Goal: Task Accomplishment & Management: Complete application form

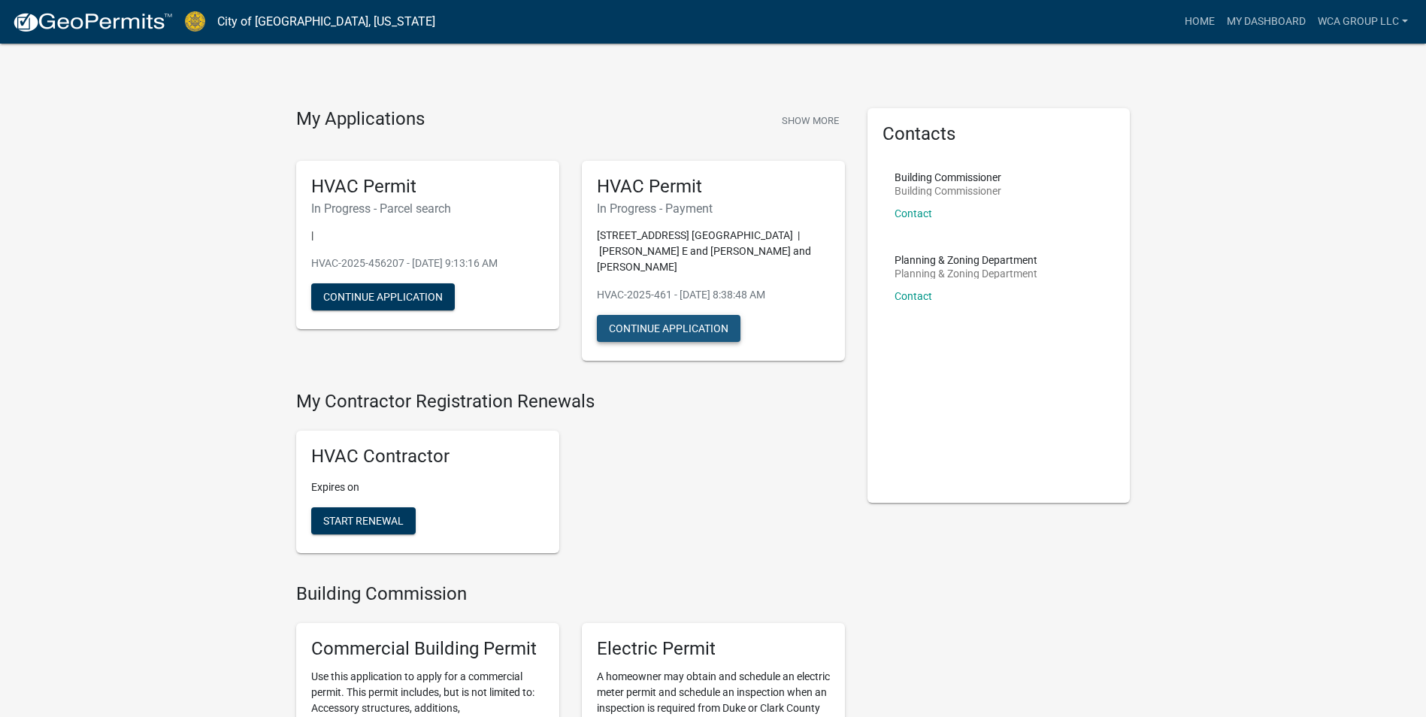
click at [737, 323] on button "Continue Application" at bounding box center [669, 328] width 144 height 27
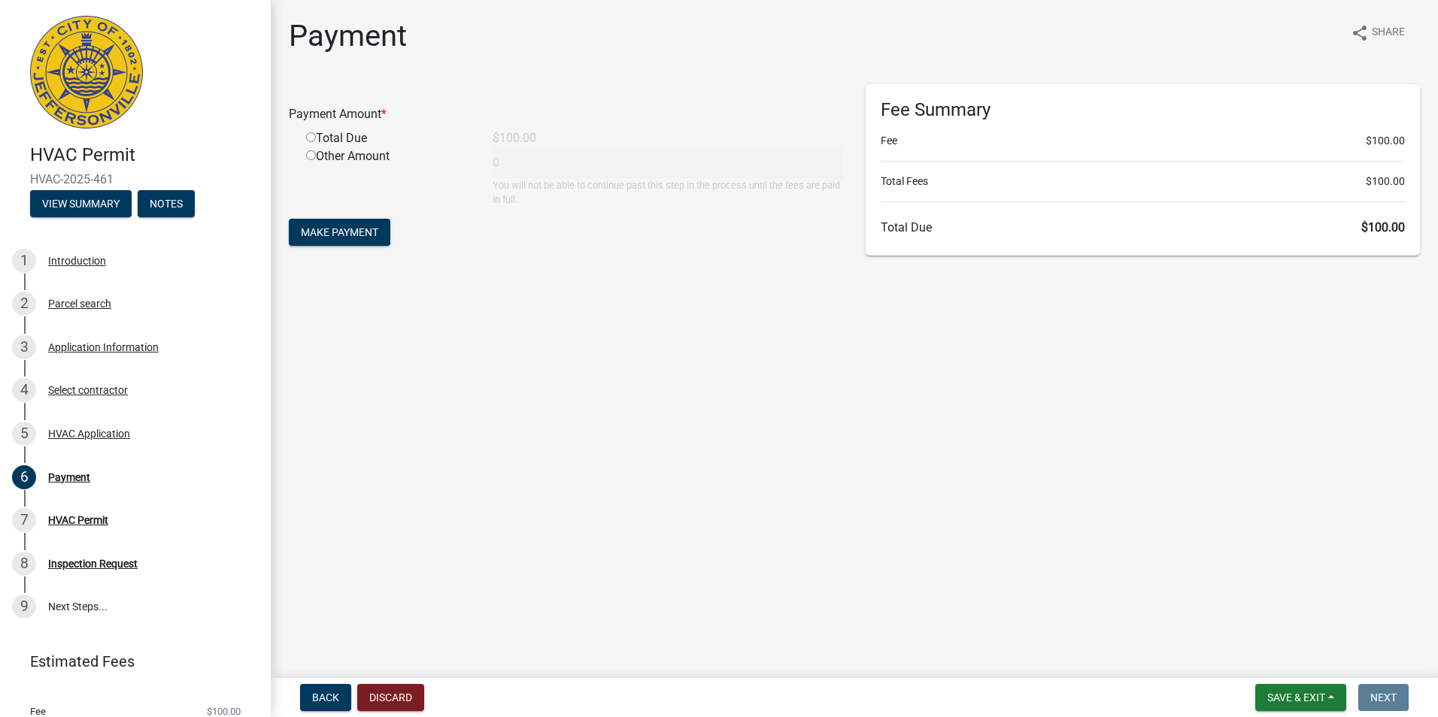
click at [350, 141] on div "Total Due" at bounding box center [388, 138] width 186 height 18
click at [326, 129] on div "Payment Amount *" at bounding box center [565, 117] width 577 height 24
click at [311, 138] on input "radio" at bounding box center [311, 137] width 10 height 10
radio input "true"
type input "100"
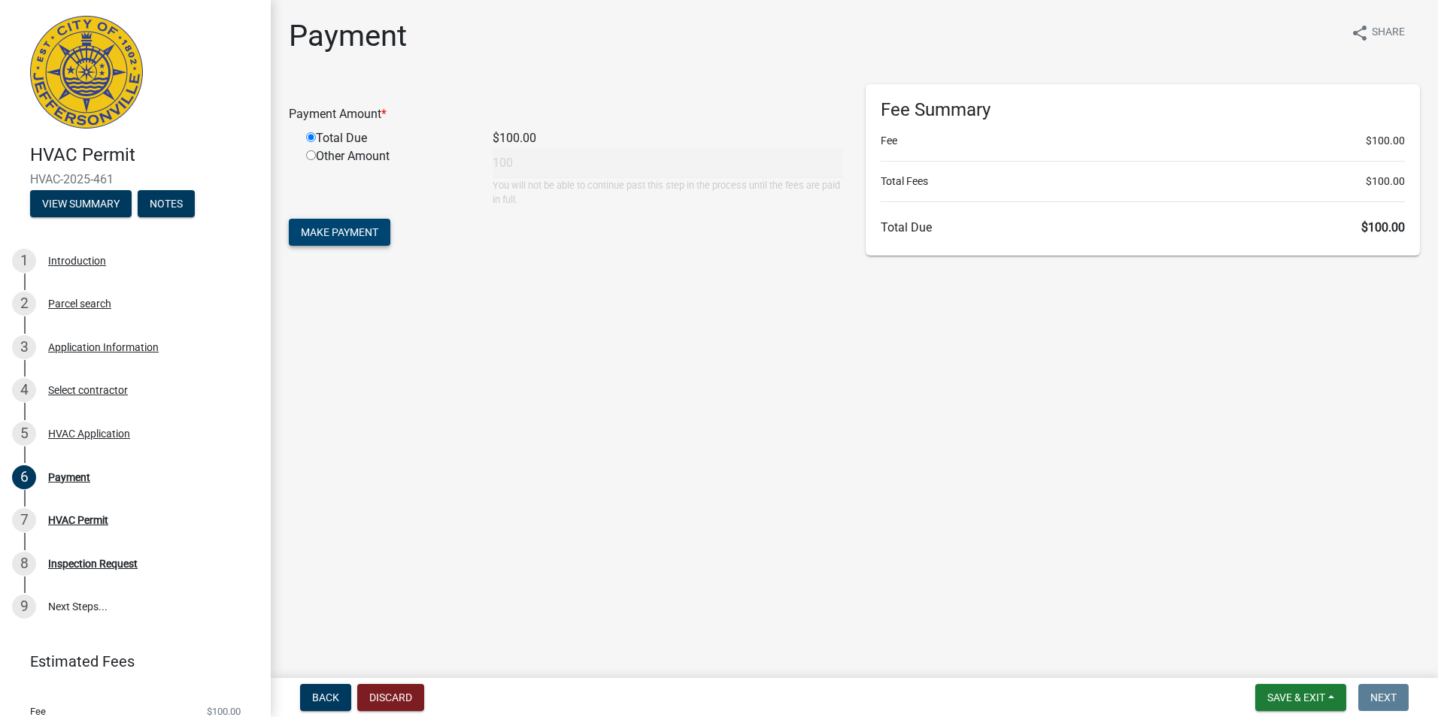
click at [331, 232] on span "Make Payment" at bounding box center [339, 232] width 77 height 12
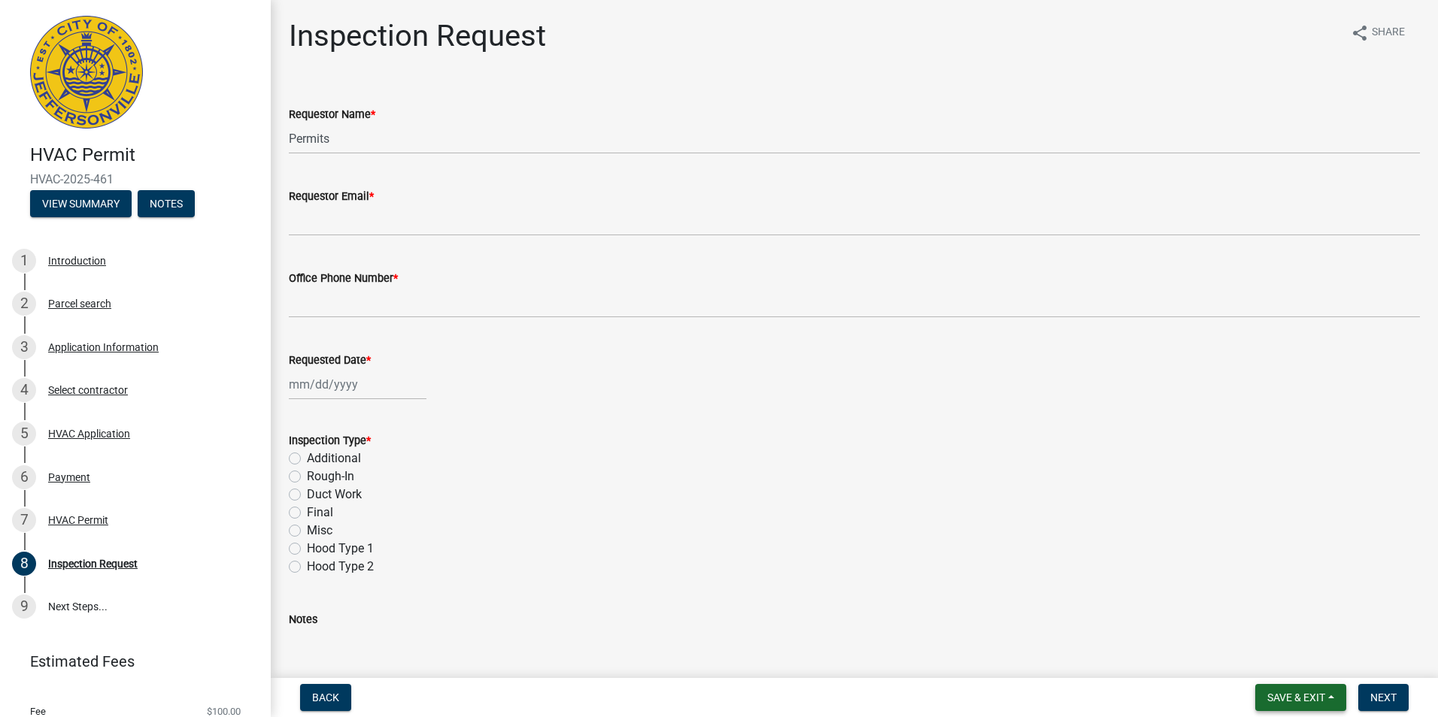
click at [1320, 688] on button "Save & Exit" at bounding box center [1300, 697] width 91 height 27
click at [1282, 656] on button "Save & Exit" at bounding box center [1286, 659] width 120 height 36
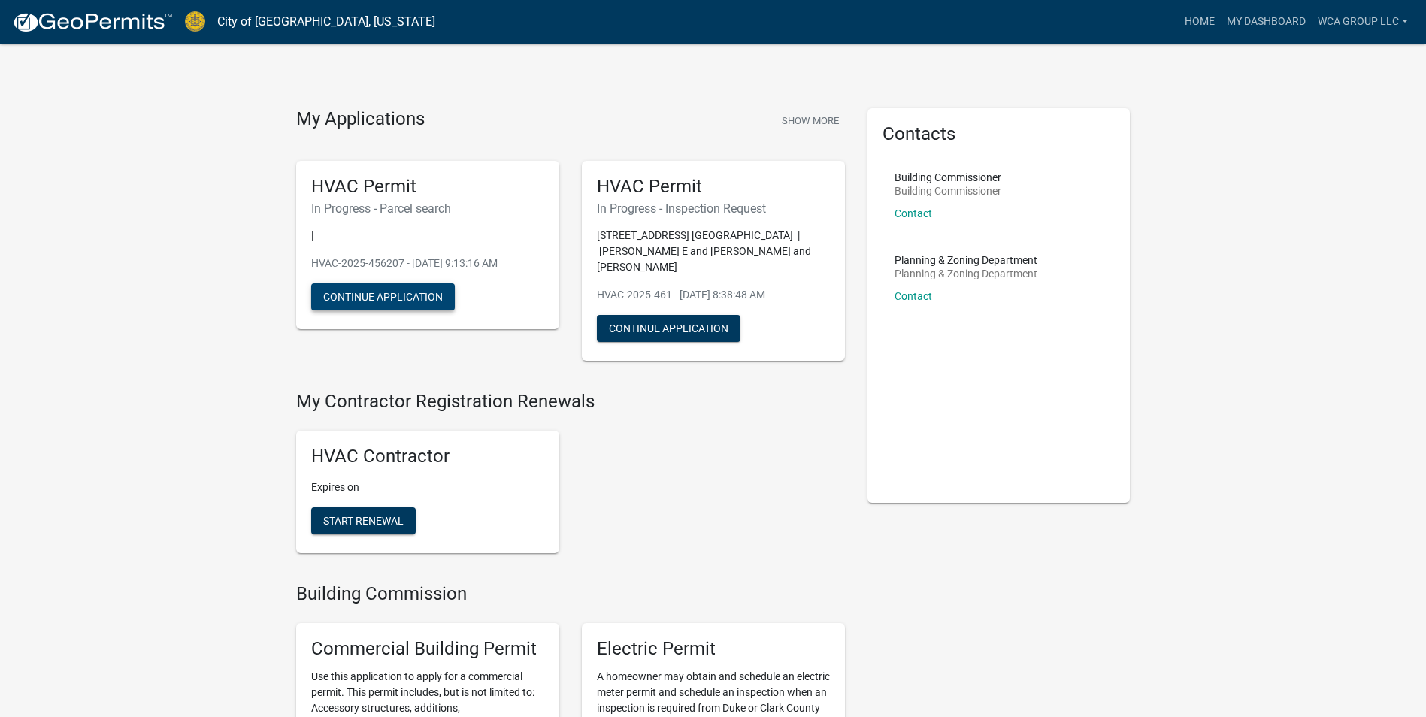
click at [433, 307] on button "Continue Application" at bounding box center [383, 296] width 144 height 27
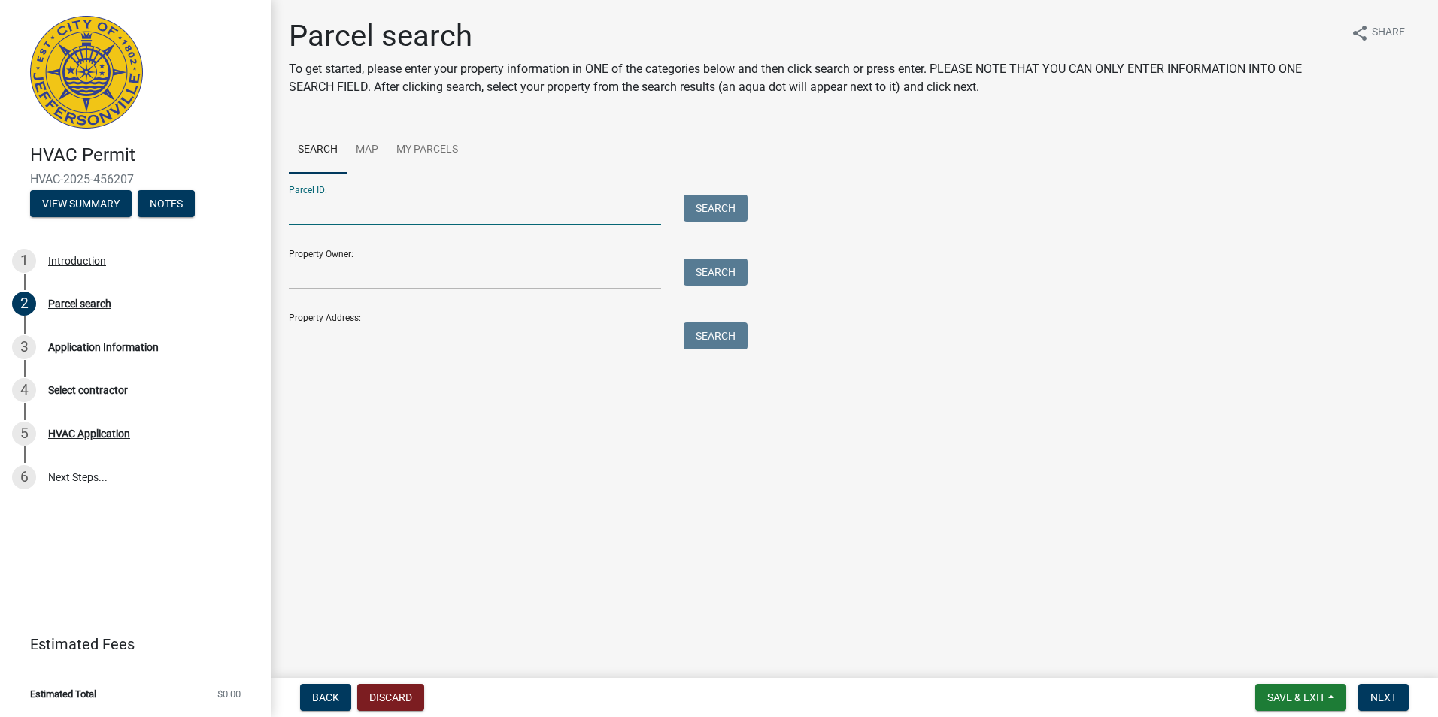
click at [406, 205] on input "Parcel ID:" at bounding box center [475, 210] width 372 height 31
click at [430, 334] on input "Property Address:" at bounding box center [475, 338] width 372 height 31
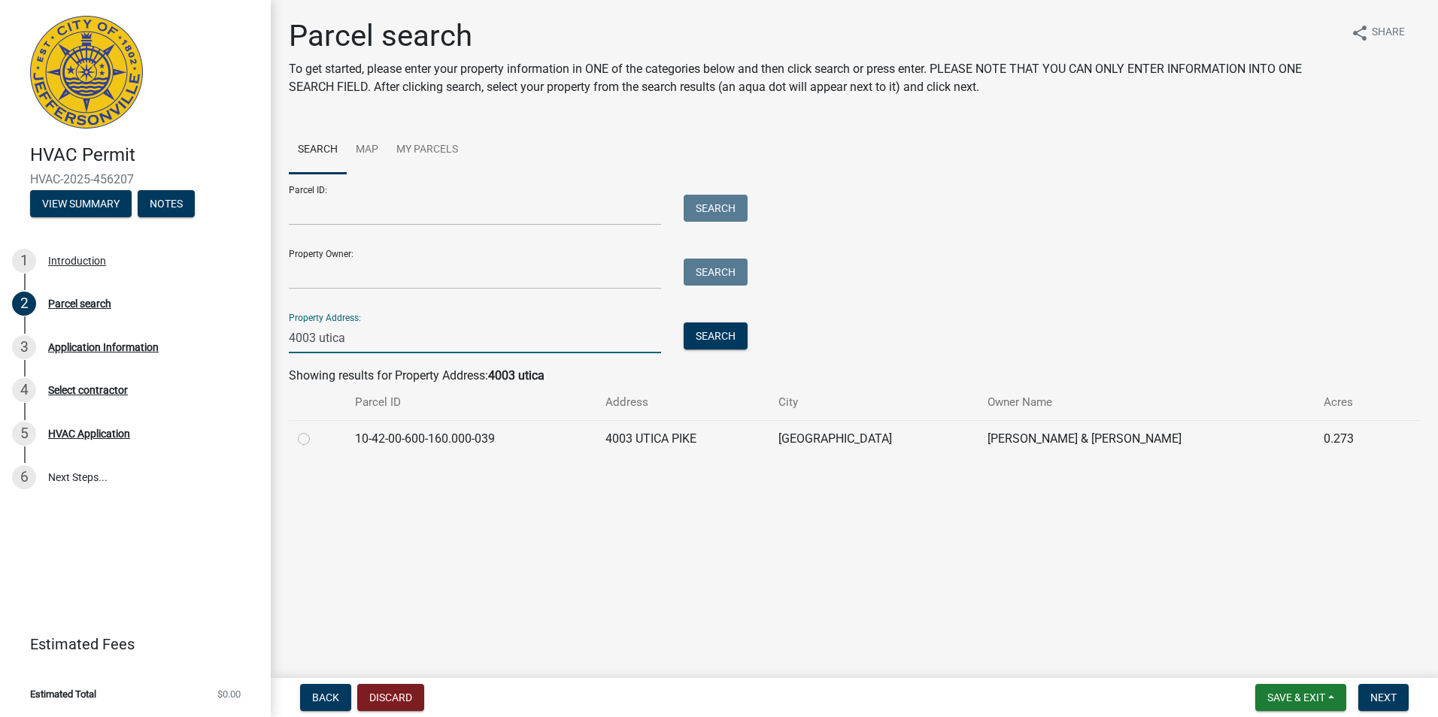
type input "4003 utica"
click at [405, 443] on td "10-42-00-600-160.000-039" at bounding box center [471, 438] width 250 height 37
click at [298, 440] on td at bounding box center [317, 438] width 57 height 37
click at [316, 430] on label at bounding box center [316, 430] width 0 height 0
click at [316, 440] on input "radio" at bounding box center [321, 435] width 10 height 10
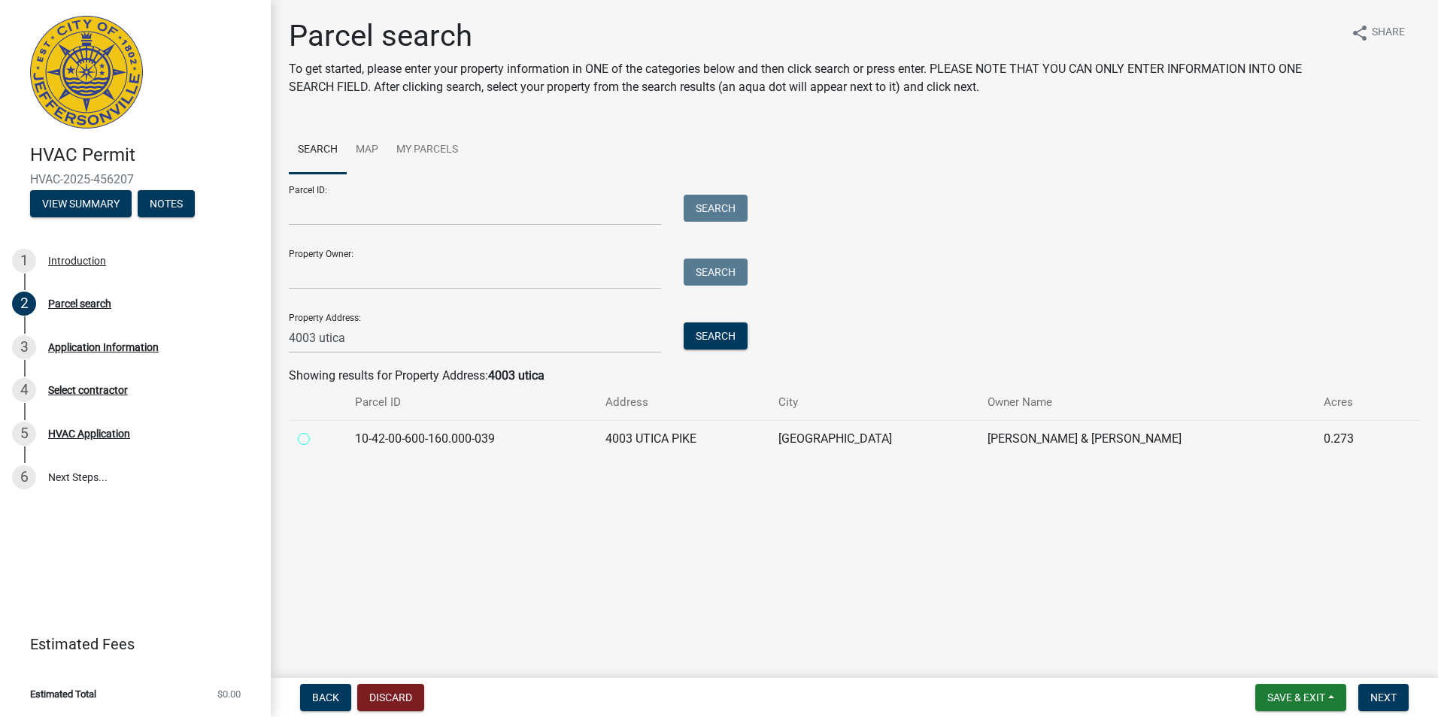
radio input "true"
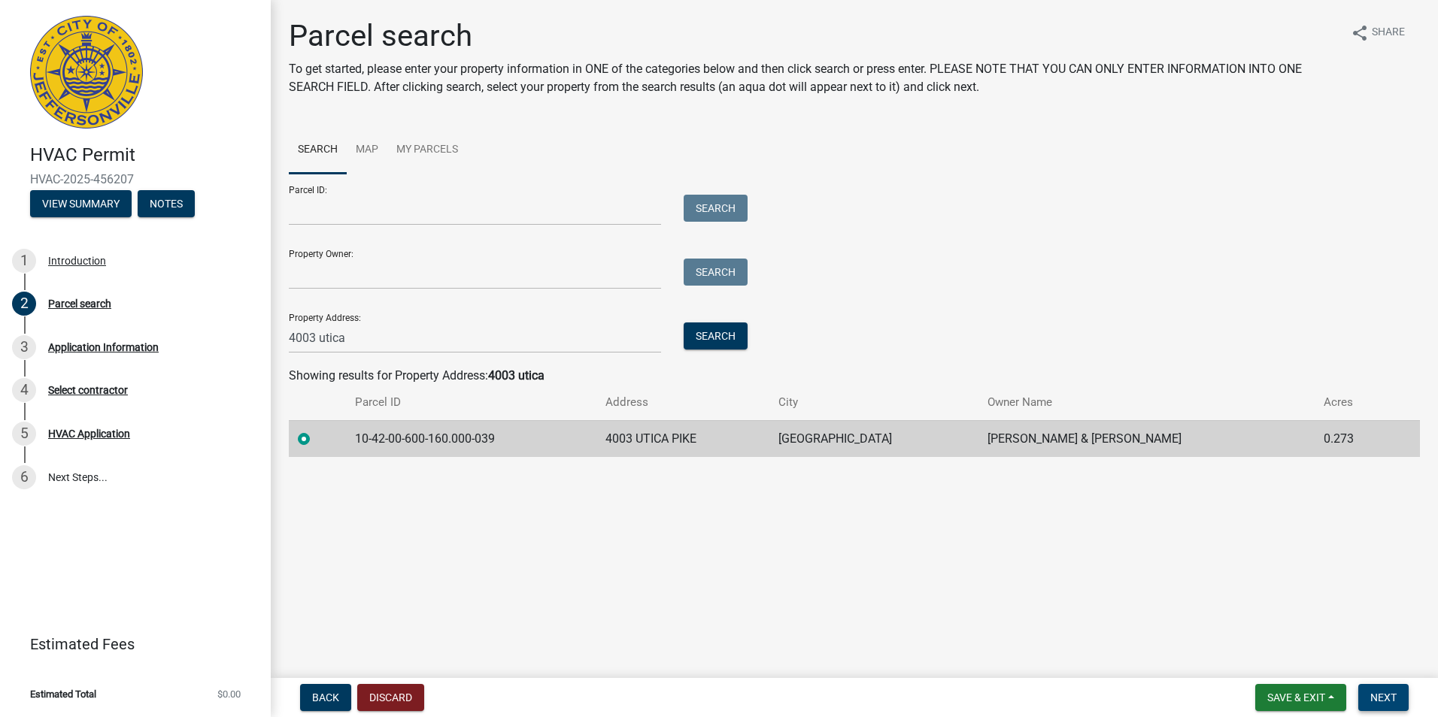
click at [1371, 695] on button "Next" at bounding box center [1383, 697] width 50 height 27
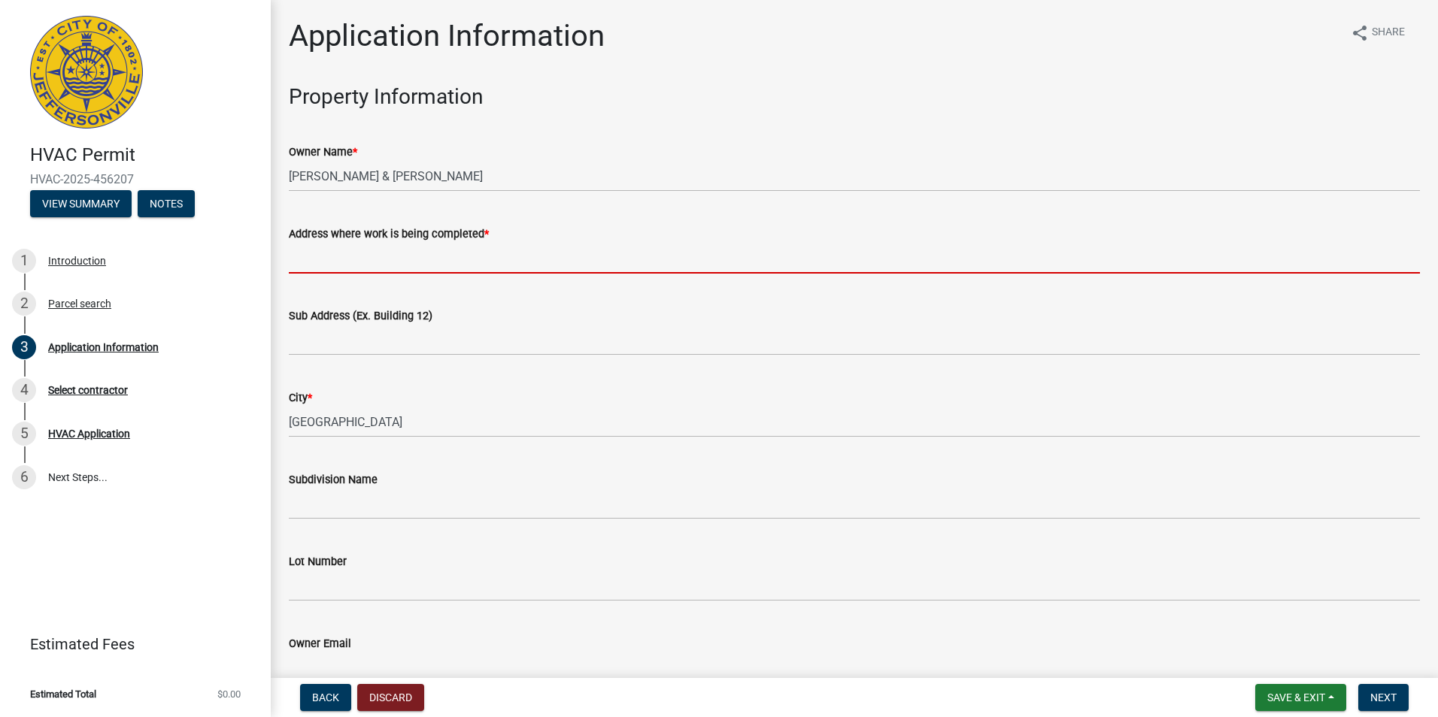
click at [384, 250] on input "Address where work is being completed *" at bounding box center [854, 258] width 1131 height 31
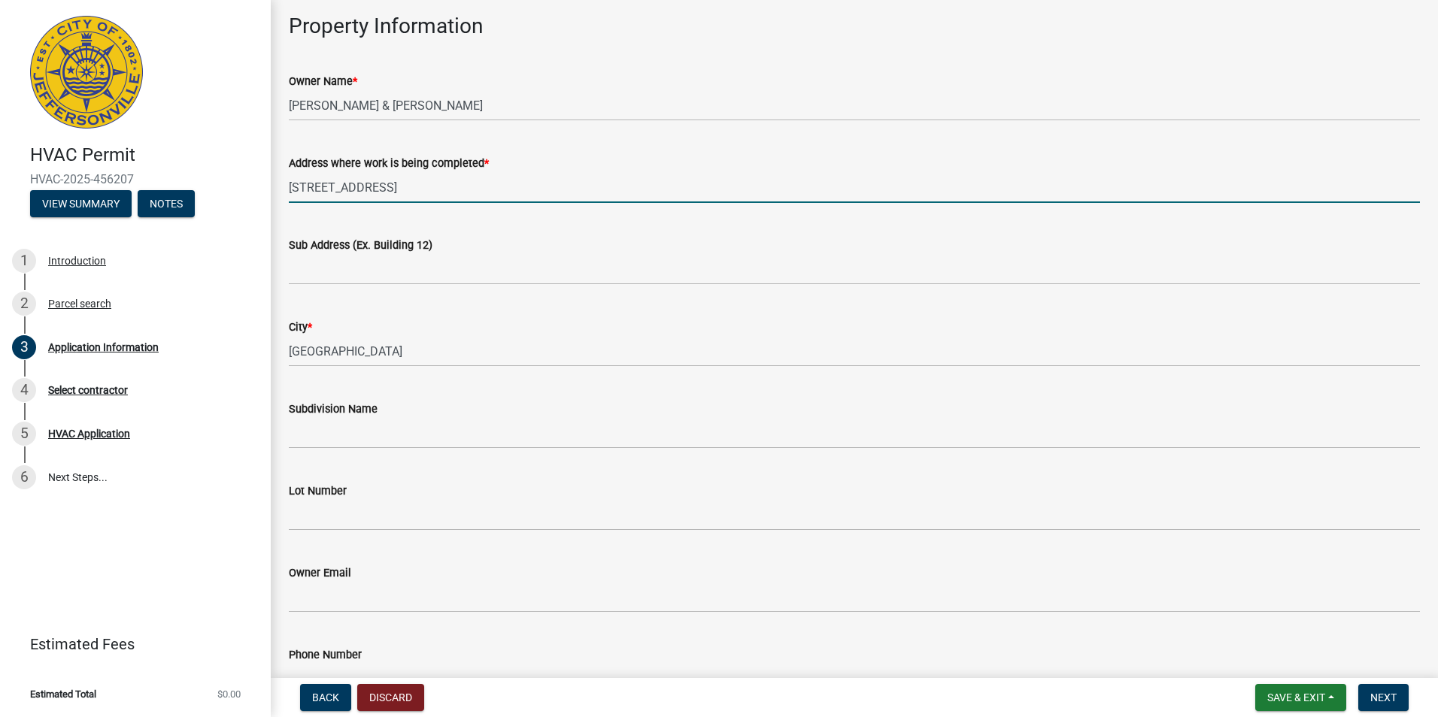
scroll to position [226, 0]
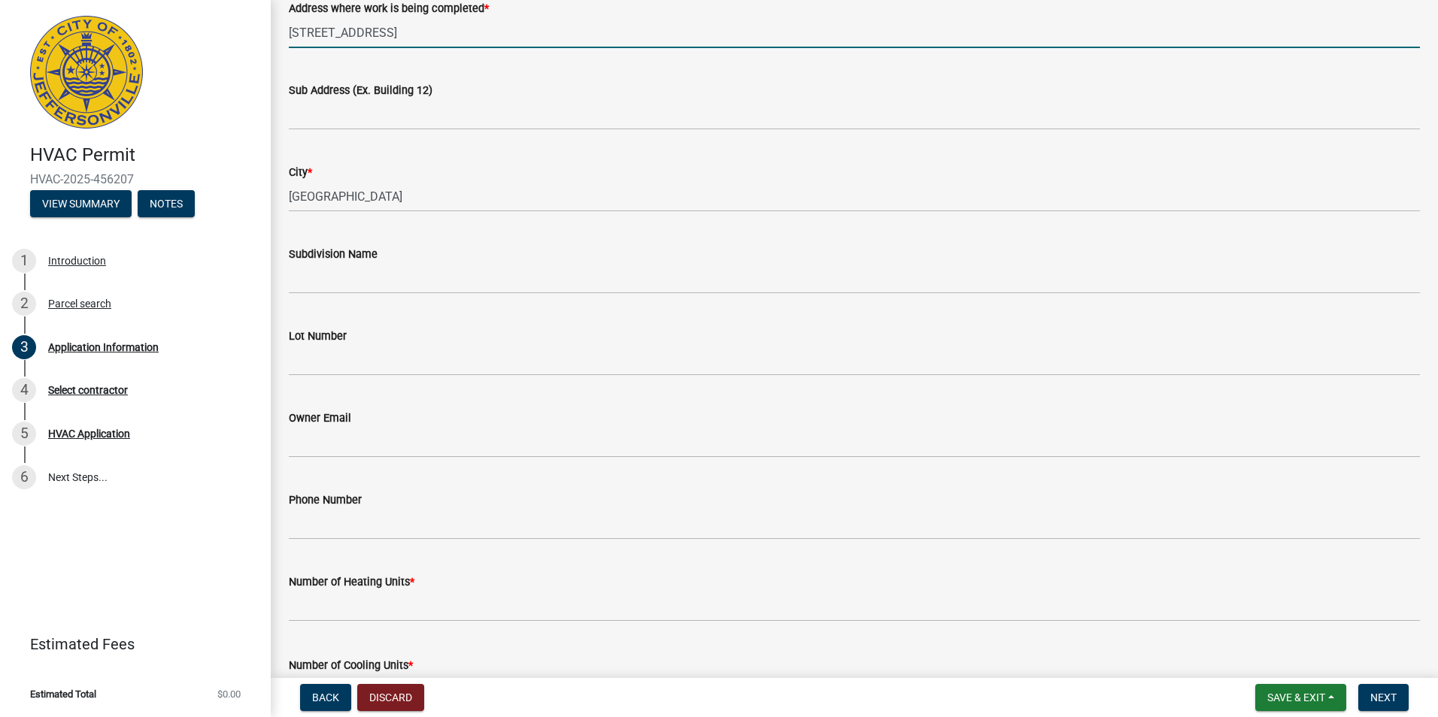
type input "4003 Utica Pike"
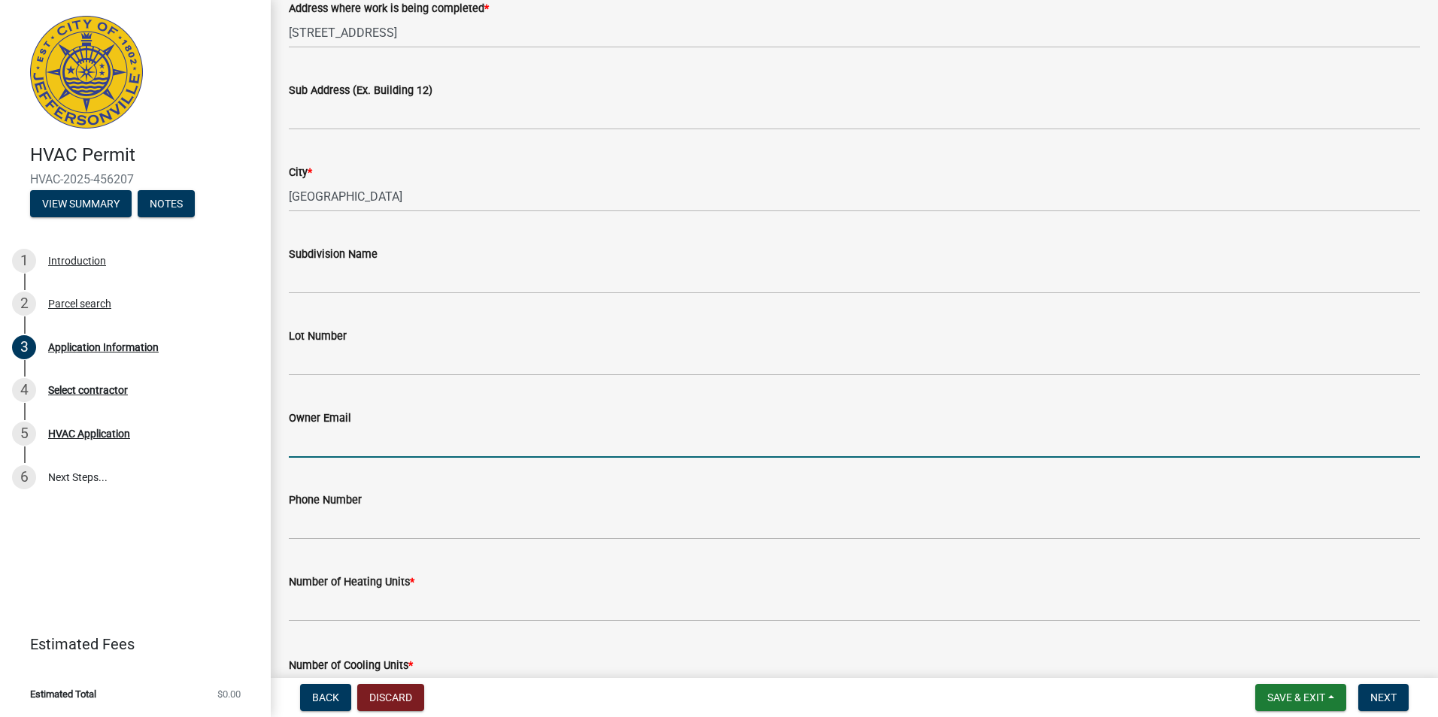
click at [319, 428] on input "Owner Email" at bounding box center [854, 442] width 1131 height 31
paste input "rbaskett44@gmail.com"
type input "rbaskett44@gmail.com"
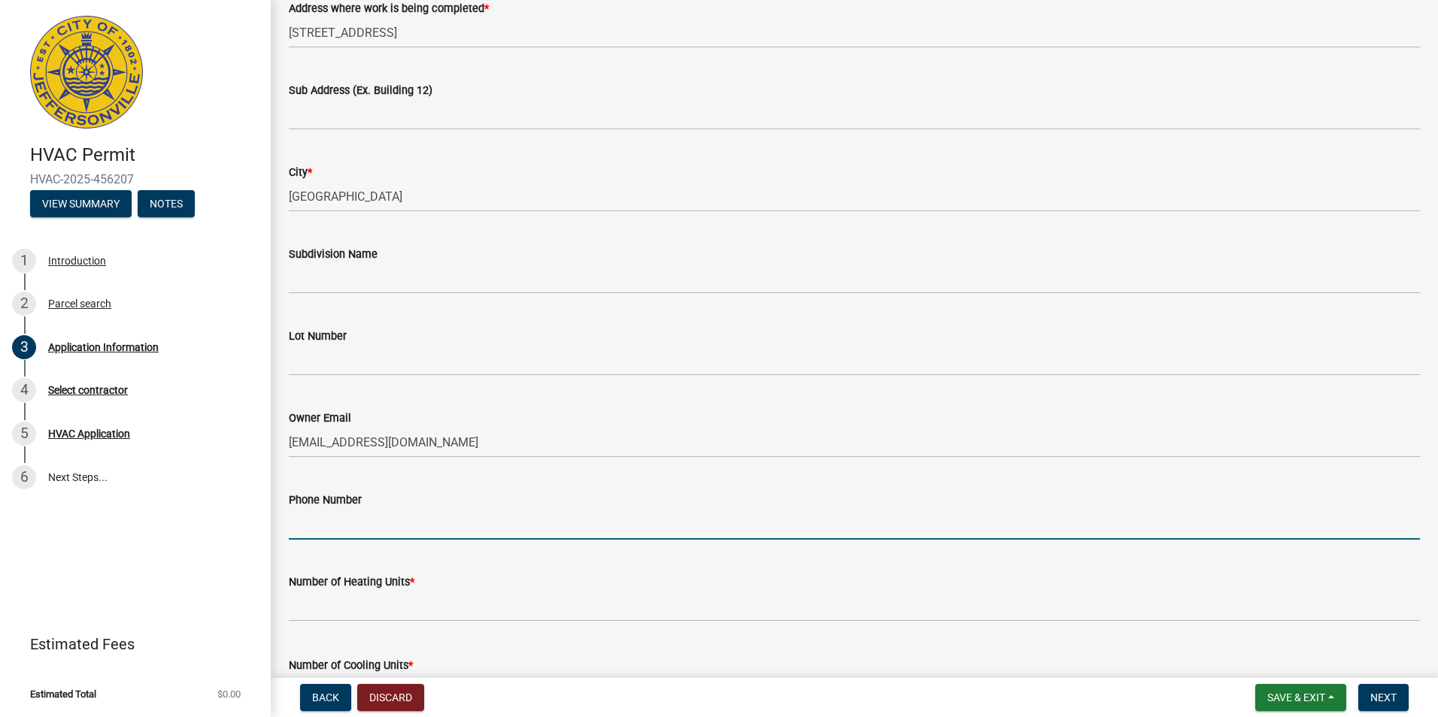
drag, startPoint x: 314, startPoint y: 528, endPoint x: 283, endPoint y: 521, distance: 31.6
click at [294, 529] on input "Phone Number" at bounding box center [854, 524] width 1131 height 31
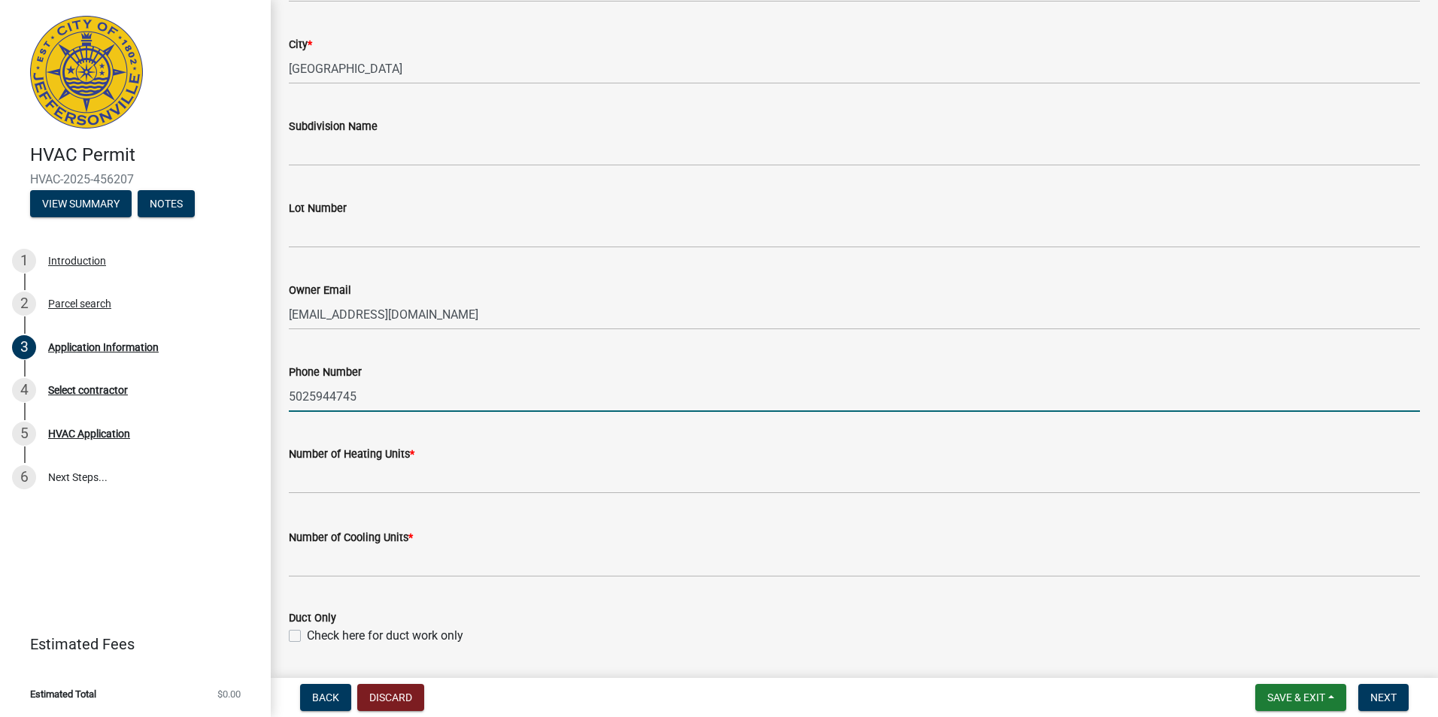
scroll to position [376, 0]
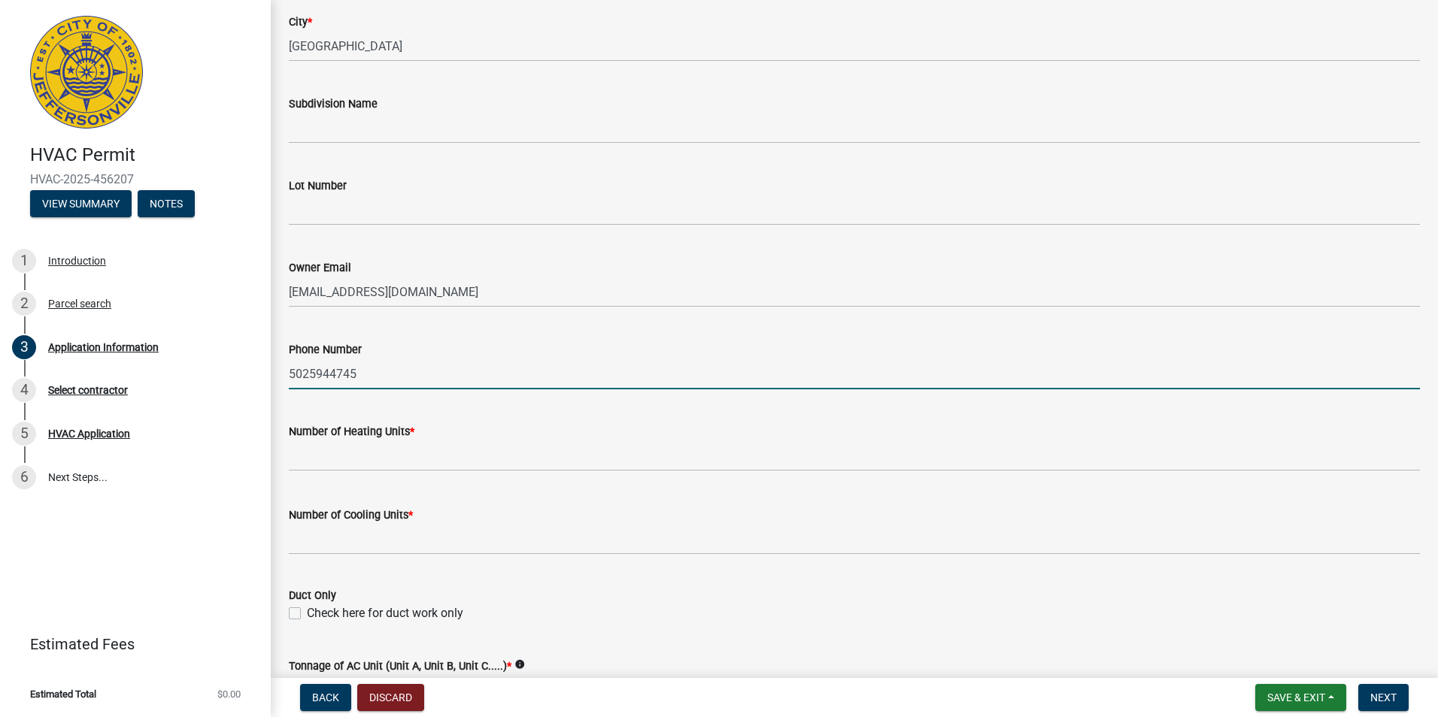
type input "5025944745"
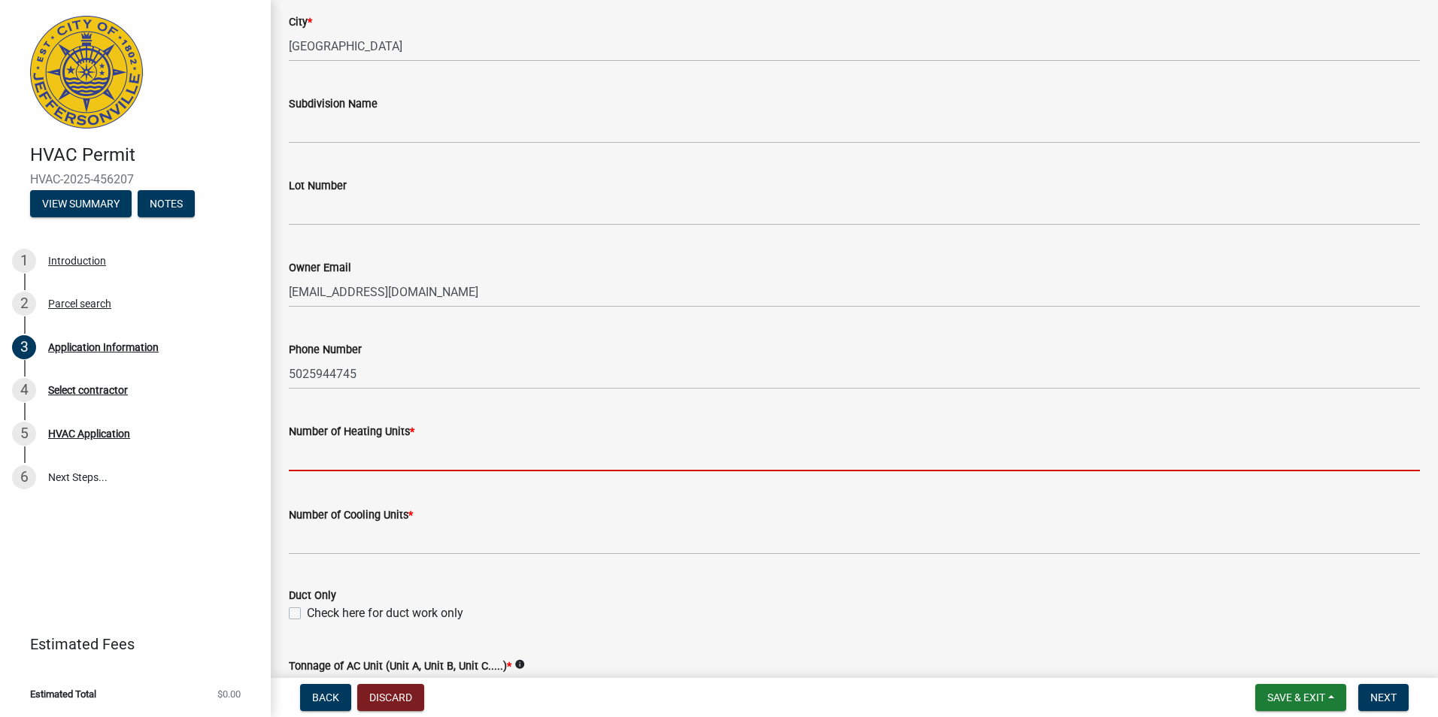
click at [332, 461] on input "text" at bounding box center [854, 456] width 1131 height 31
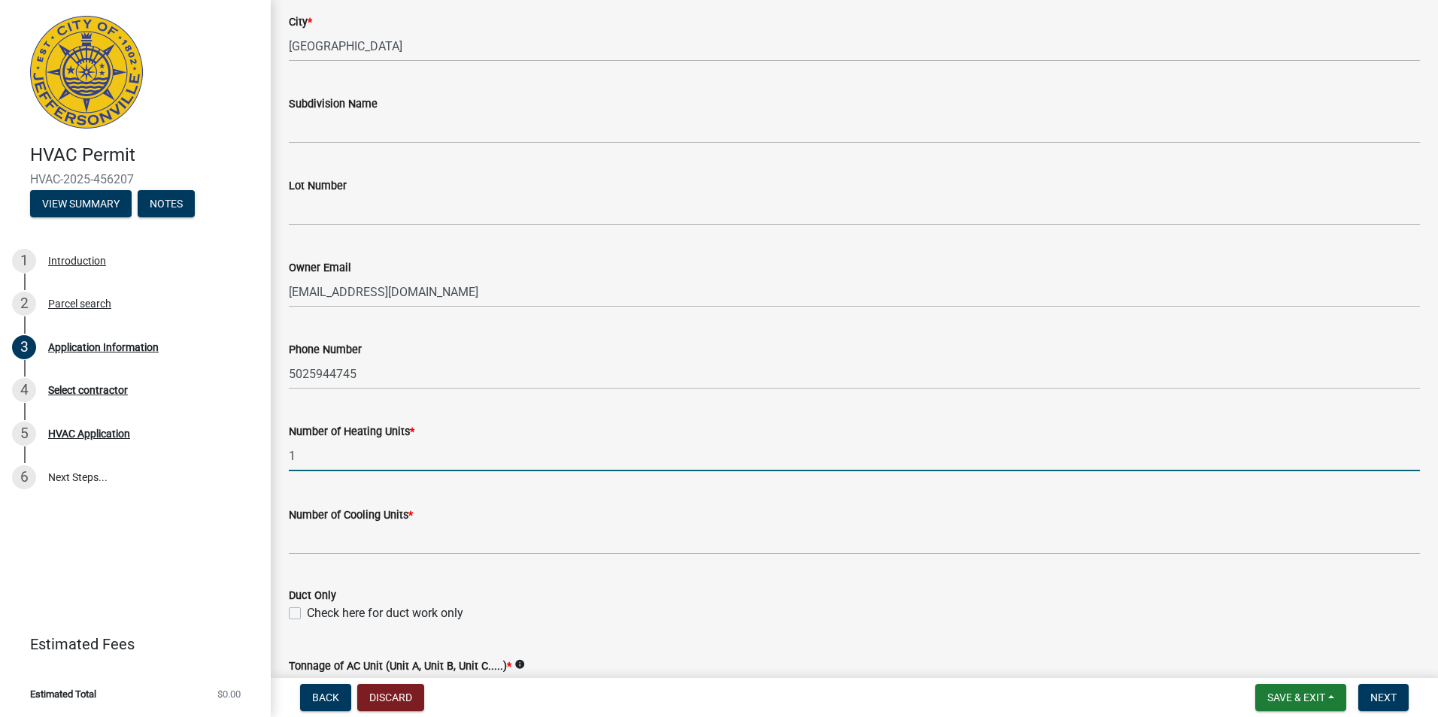
type input "1"
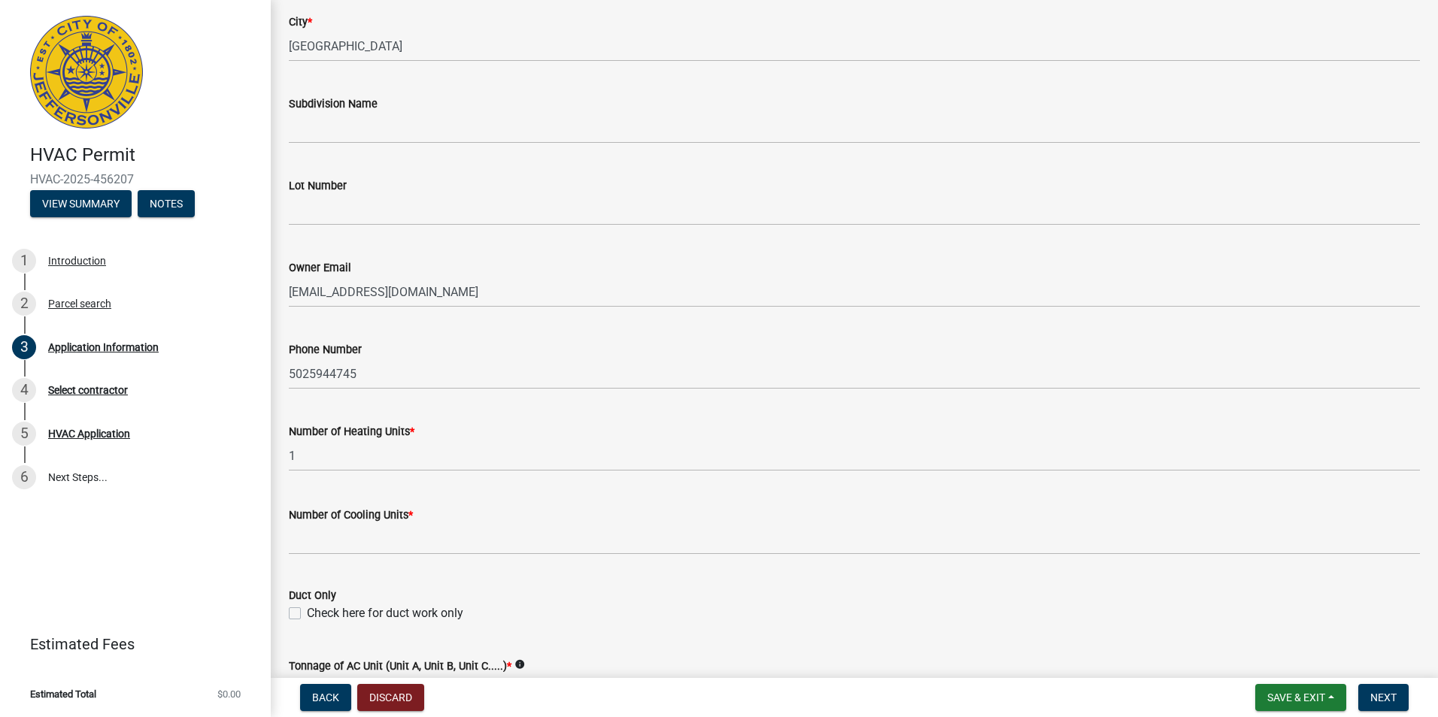
click at [314, 561] on wm-data-entity-input "Number of Cooling Units *" at bounding box center [854, 526] width 1131 height 83
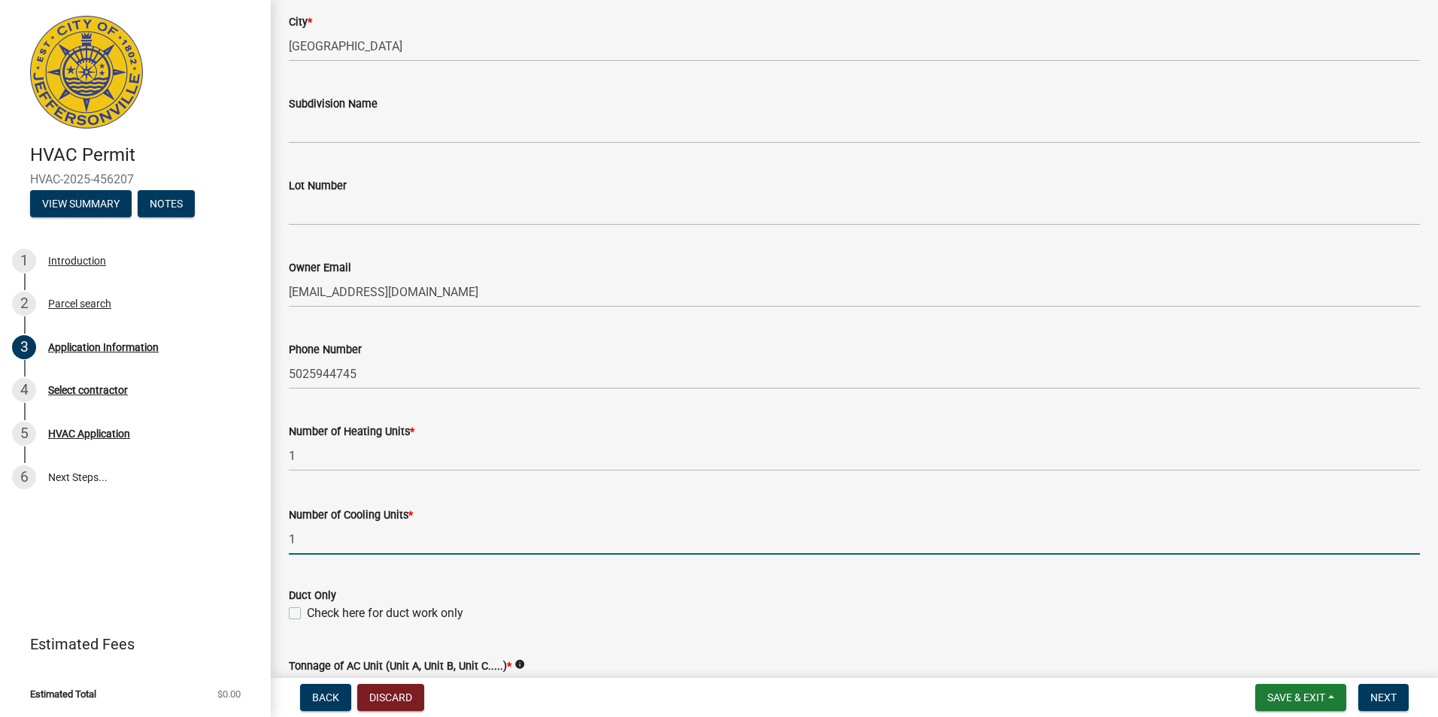
click at [318, 553] on input "1" at bounding box center [854, 539] width 1131 height 31
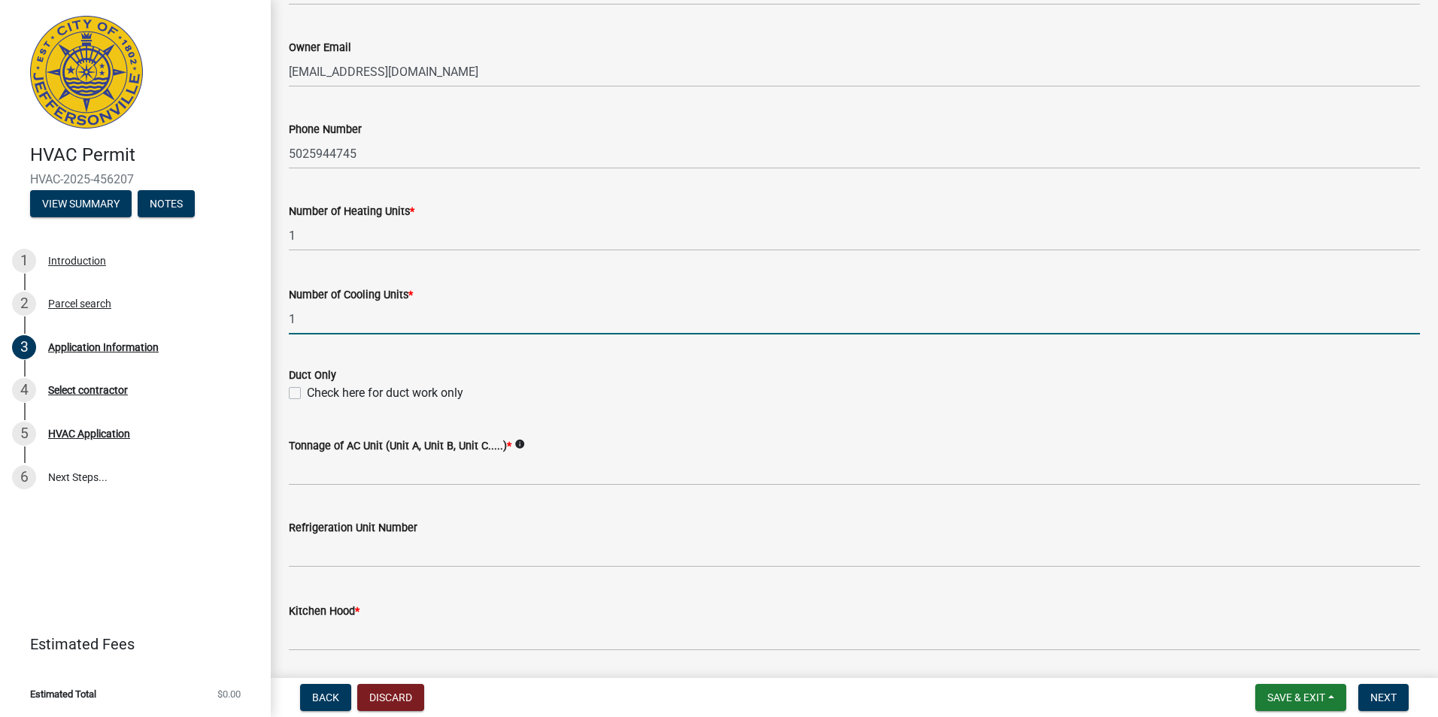
scroll to position [602, 0]
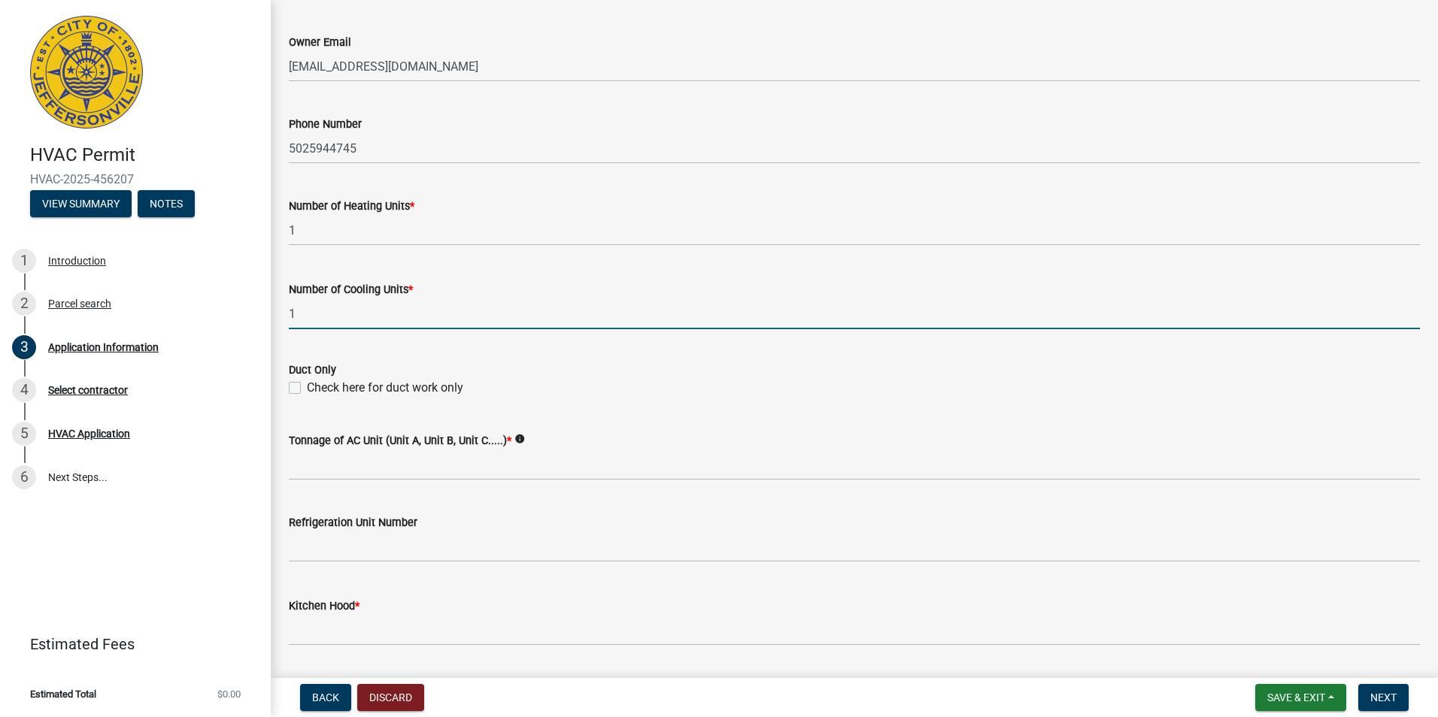
type input "1"
click at [735, 373] on div "Duct Only" at bounding box center [854, 370] width 1131 height 18
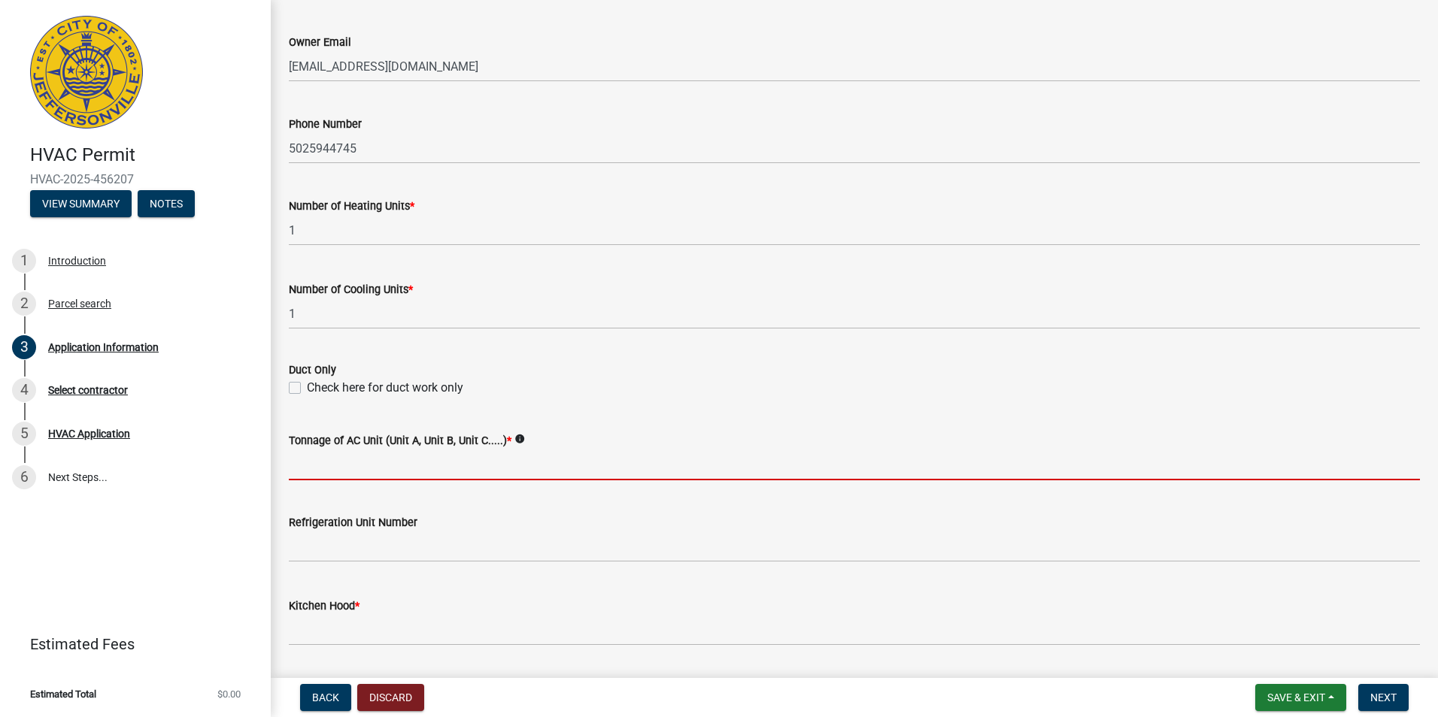
click at [400, 470] on input "Tonnage of AC Unit (Unit A, Unit B, Unit C.....) *" at bounding box center [854, 465] width 1131 height 31
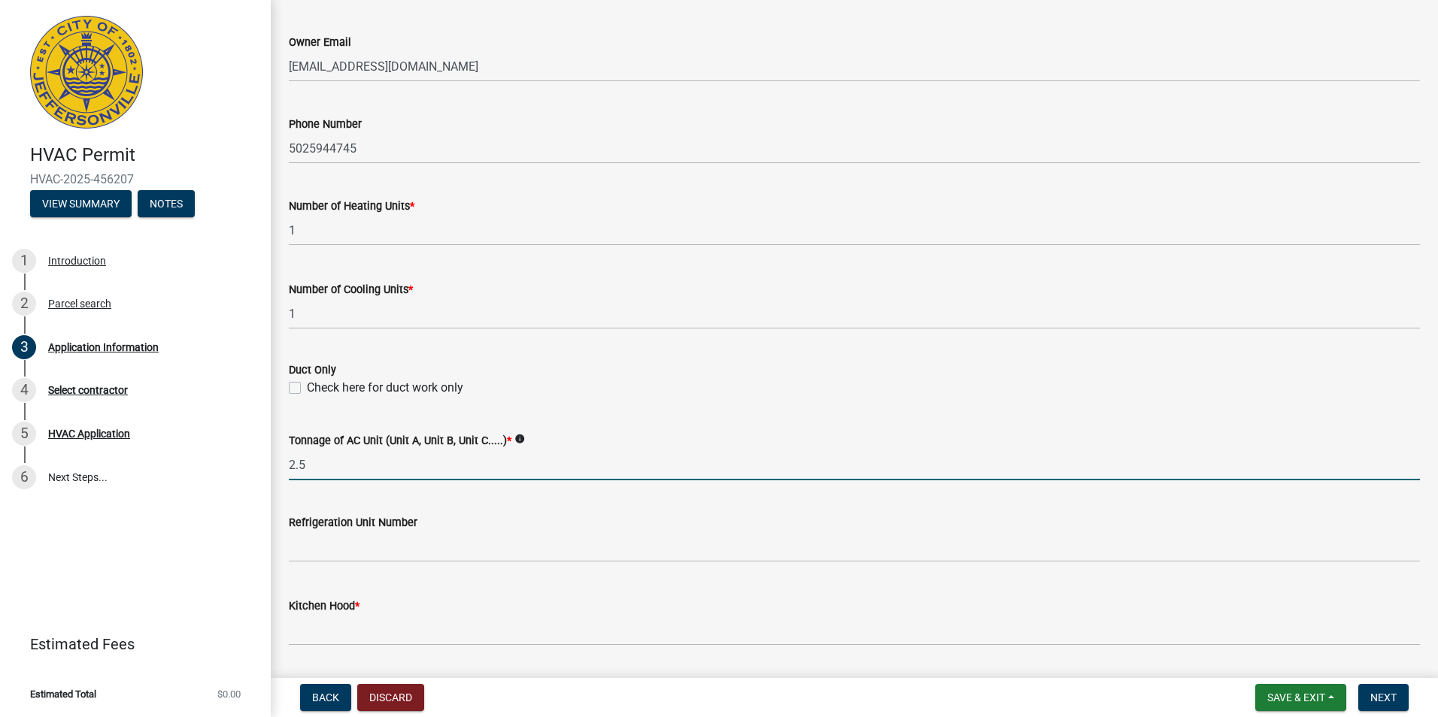
type input "2.5"
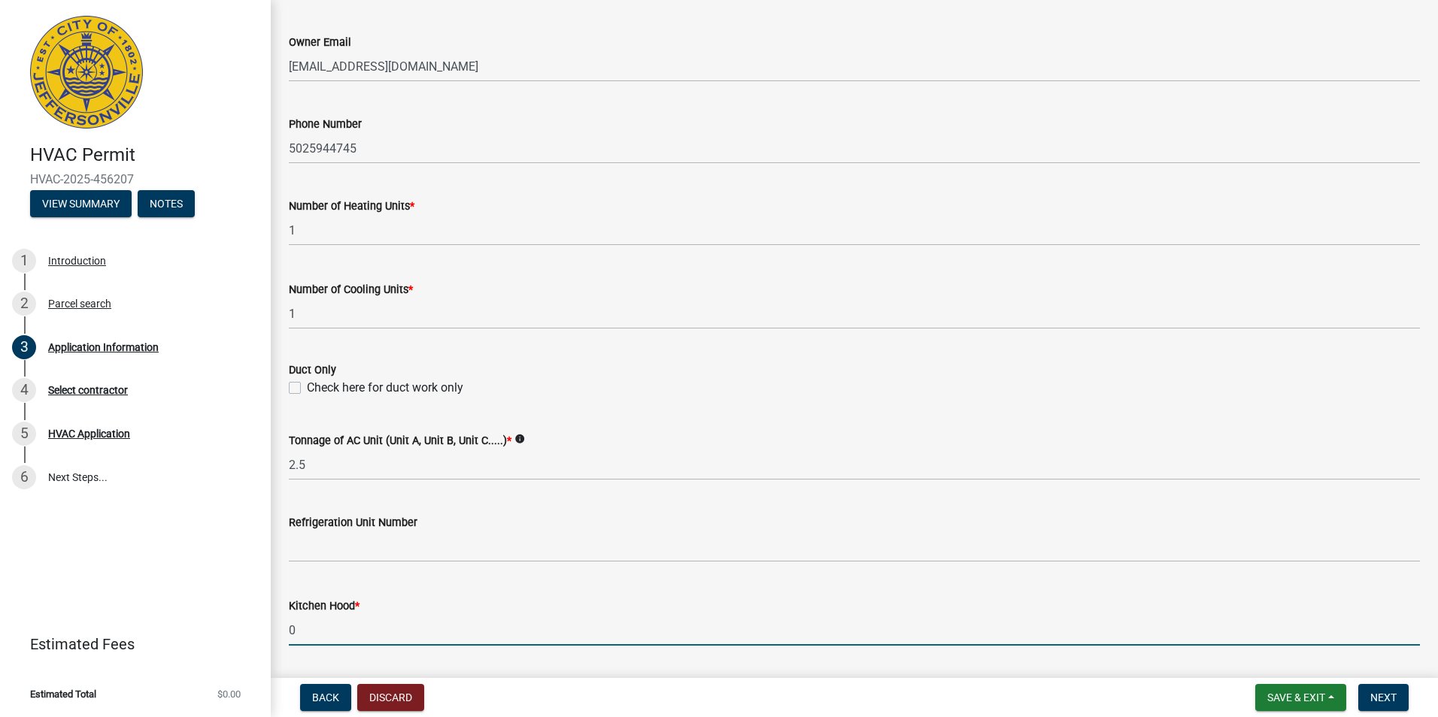
type input "0"
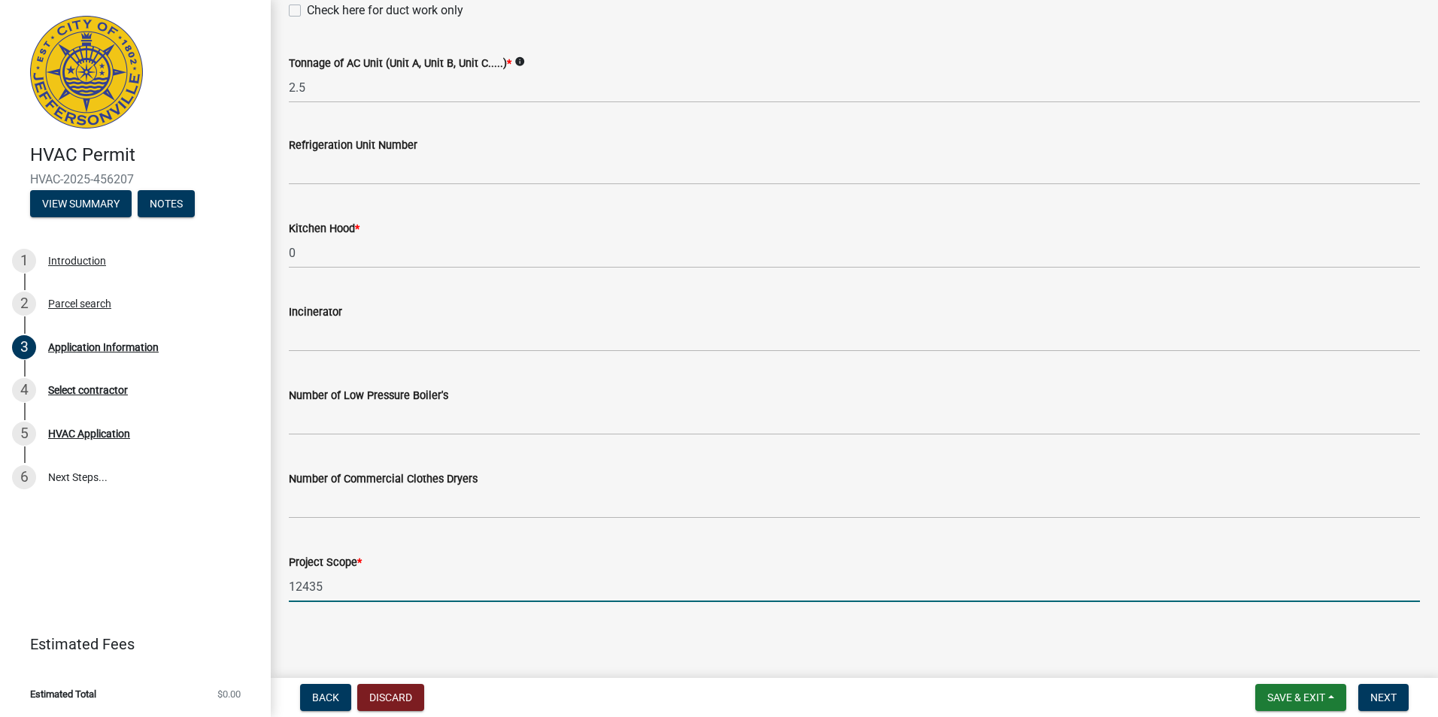
type input "12435"
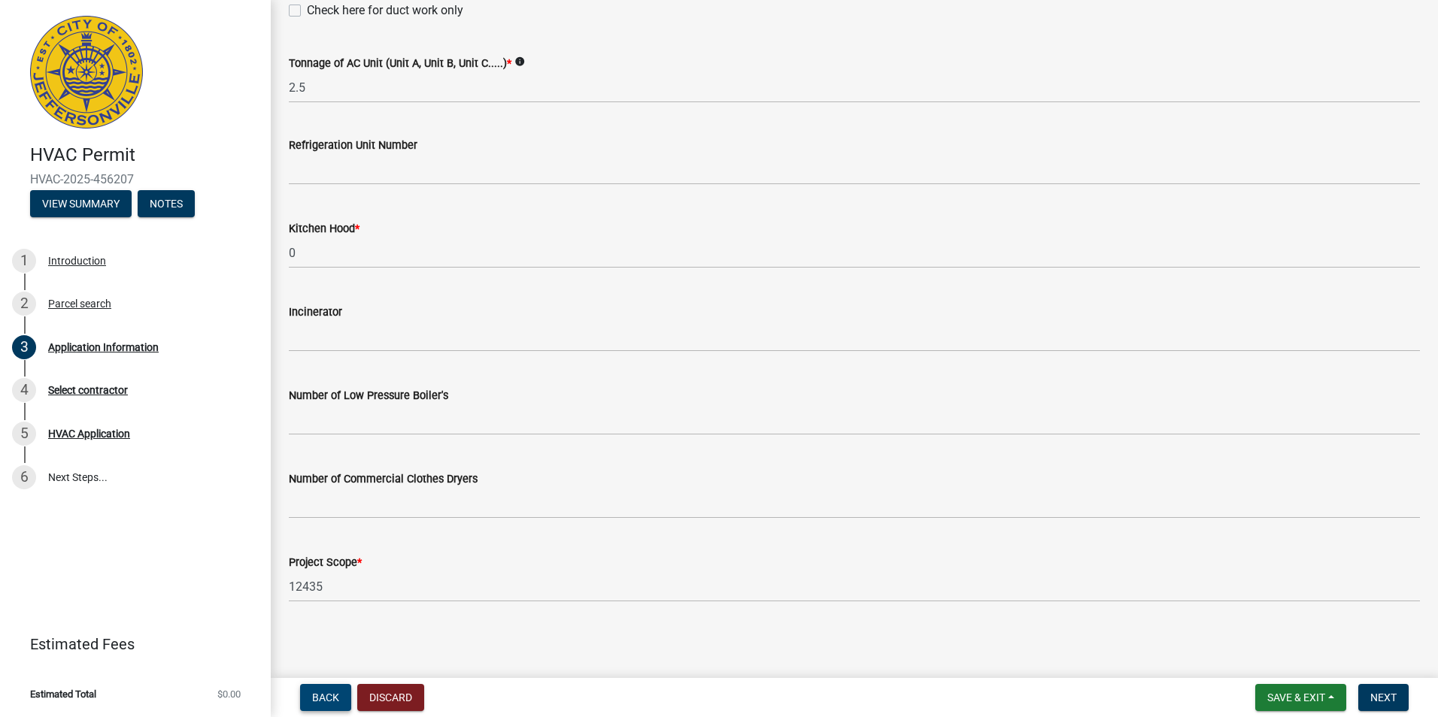
scroll to position [980, 0]
click at [1360, 695] on button "Next" at bounding box center [1383, 697] width 50 height 27
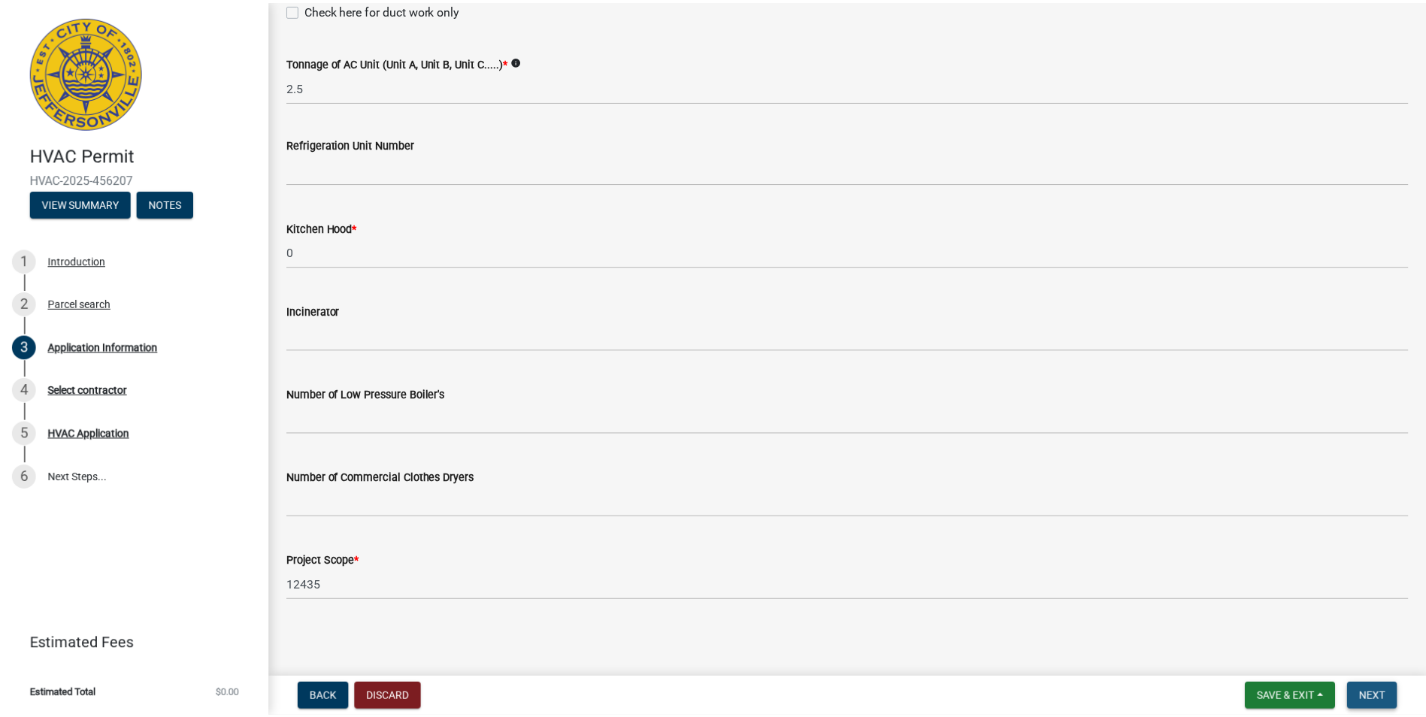
scroll to position [0, 0]
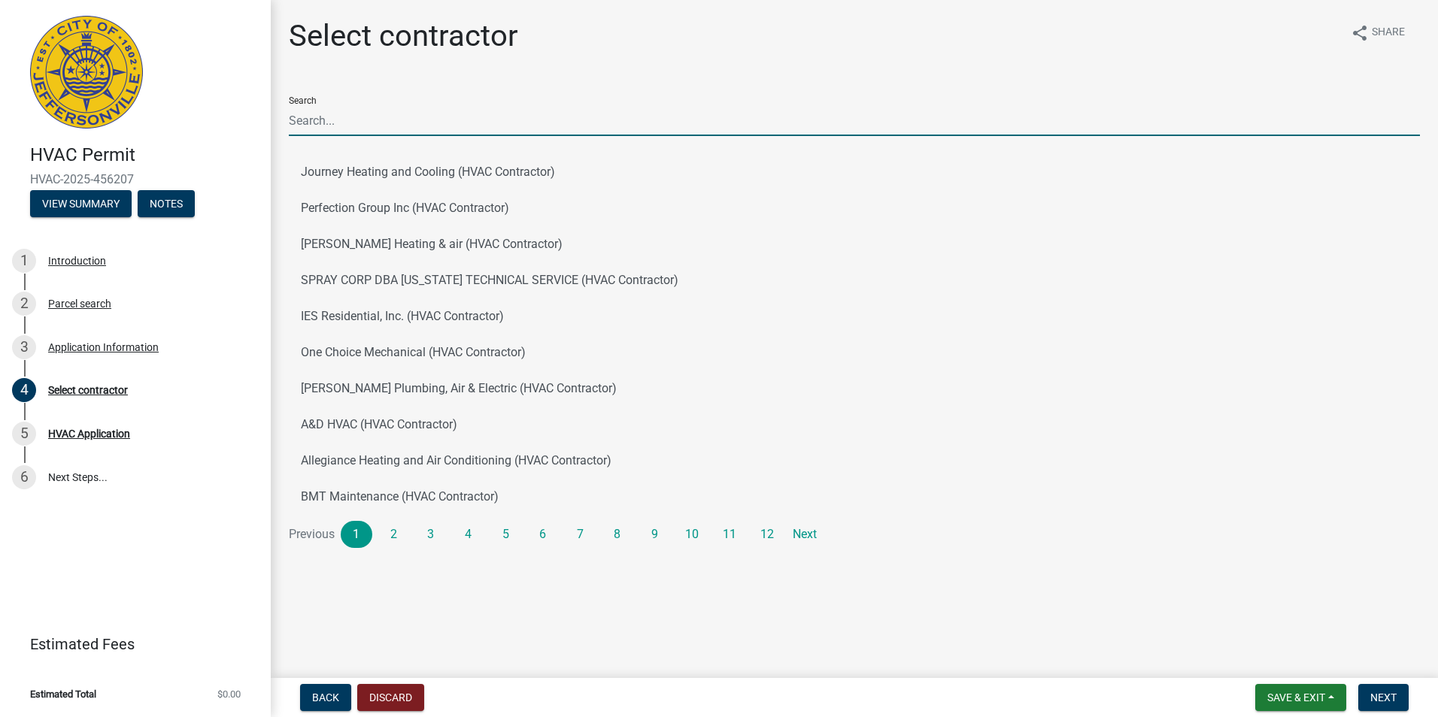
click at [326, 124] on input "Search" at bounding box center [854, 120] width 1131 height 31
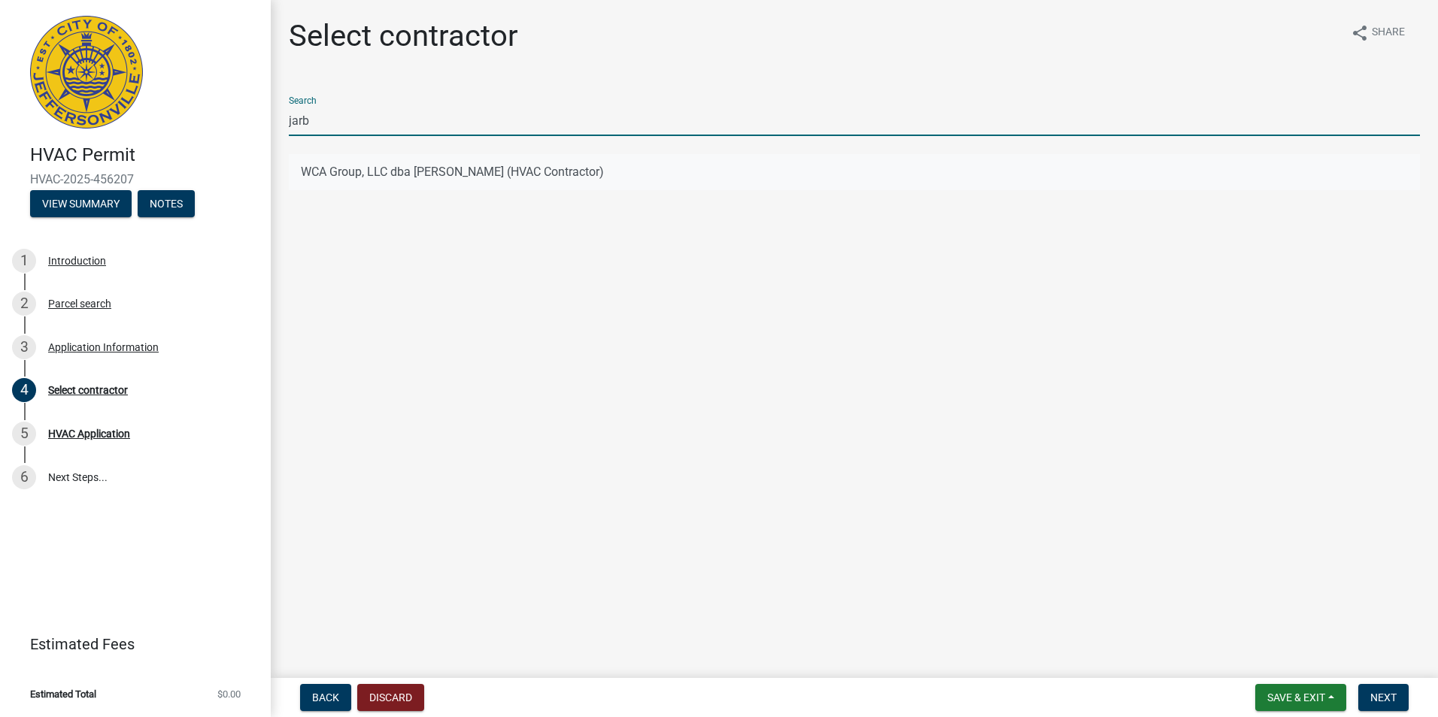
type input "jarb"
click at [308, 169] on button "WCA Group, LLC dba Jarboe's (HVAC Contractor)" at bounding box center [854, 172] width 1131 height 36
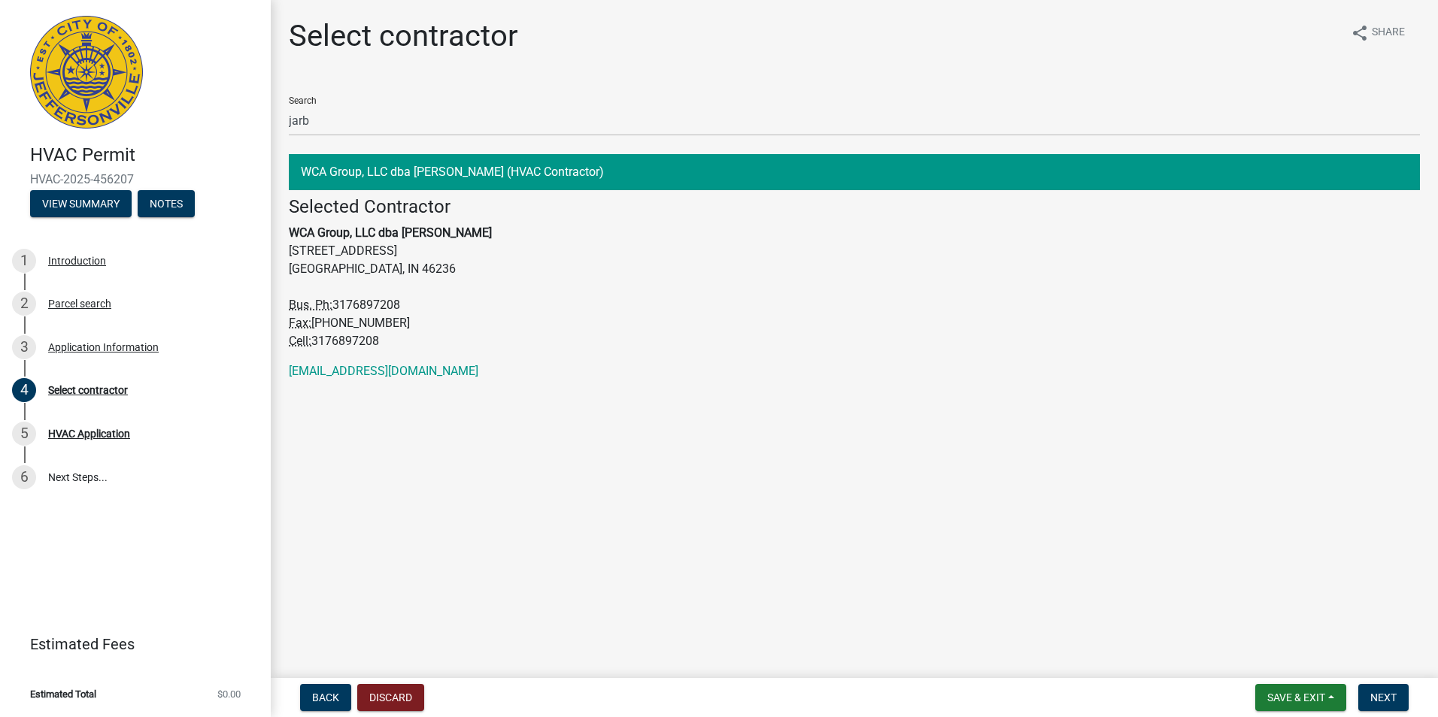
click at [1402, 683] on nav "Back Discard Save & Exit Save Save & Exit Next" at bounding box center [854, 697] width 1167 height 39
click at [1399, 694] on button "Next" at bounding box center [1383, 697] width 50 height 27
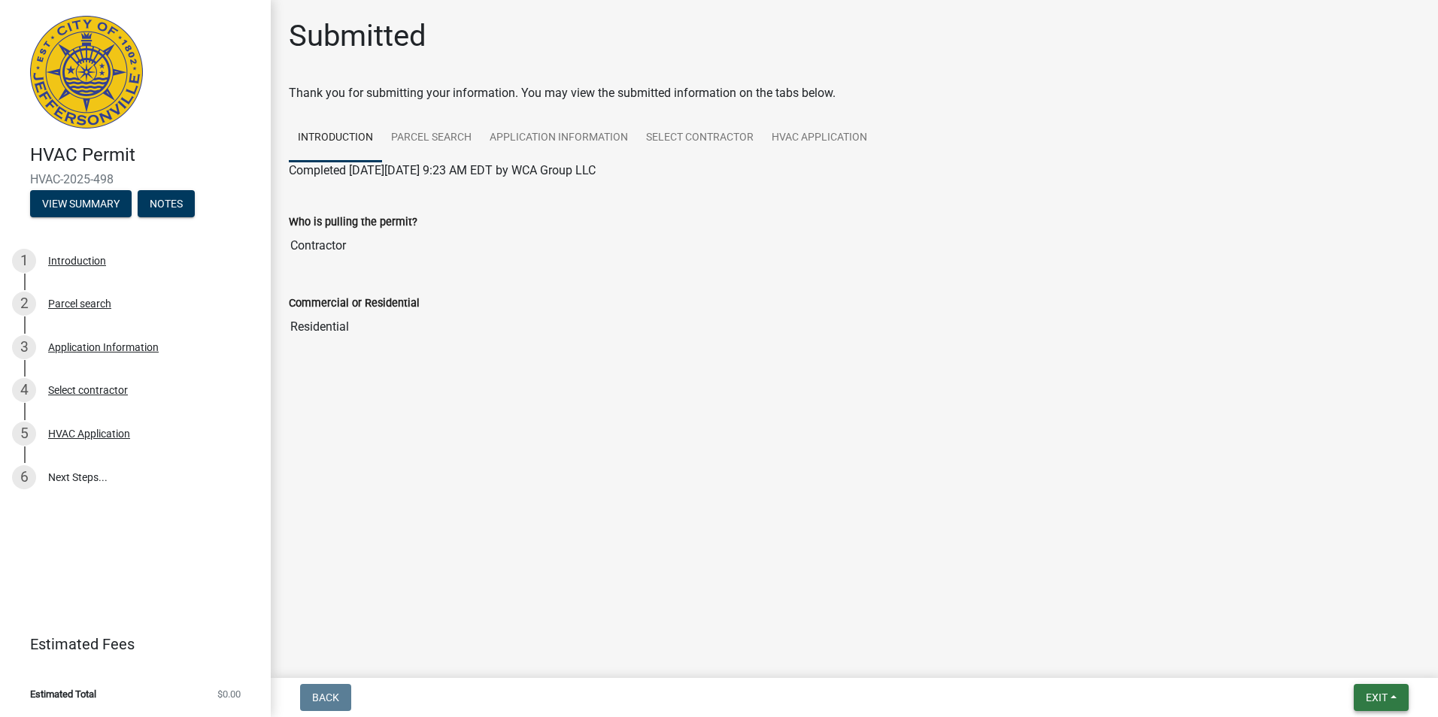
click at [1383, 703] on span "Exit" at bounding box center [1376, 698] width 22 height 12
click at [1319, 647] on button "Save & Exit" at bounding box center [1348, 659] width 120 height 36
